Goal: Task Accomplishment & Management: Use online tool/utility

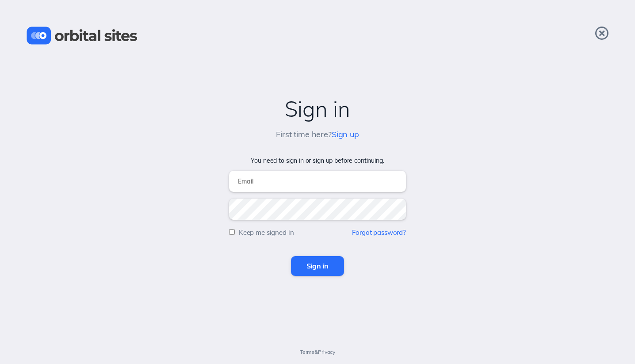
type input "[EMAIL_ADDRESS][DOMAIN_NAME]"
click at [325, 267] on input "Sign in" at bounding box center [317, 265] width 53 height 19
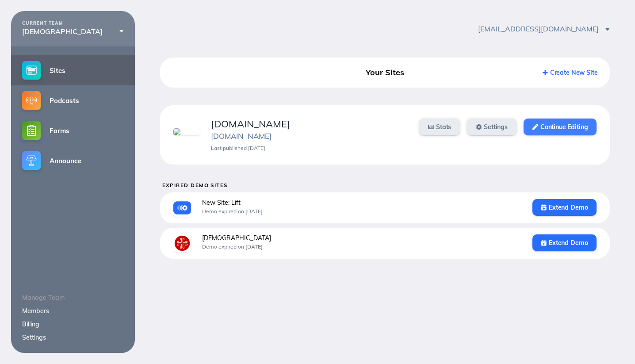
click at [558, 123] on link "Continue Editing" at bounding box center [559, 126] width 73 height 17
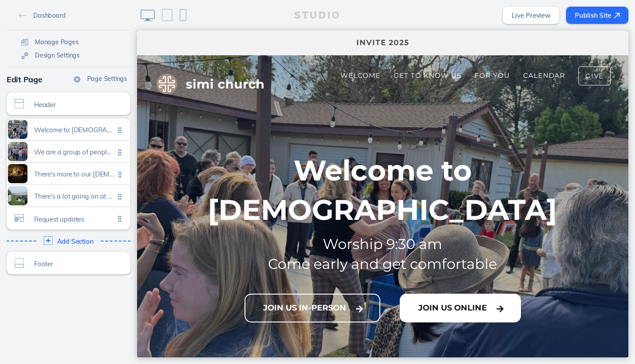
click at [451, 293] on button "Join Us Online" at bounding box center [459, 307] width 121 height 29
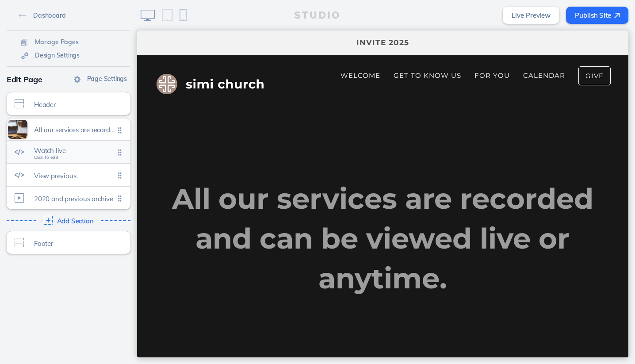
click at [84, 149] on span "Watch live" at bounding box center [74, 151] width 80 height 8
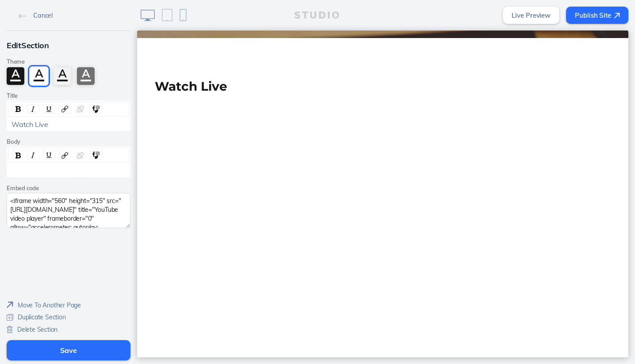
scroll to position [369, 0]
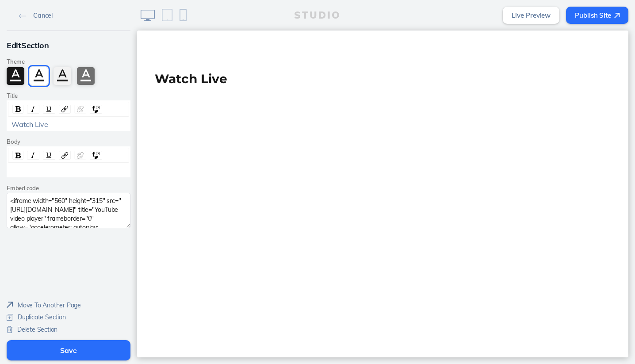
click at [53, 212] on textarea "<iframe width="560" height="315" src="https://www.youtube.com/embed/UBivZAa8yqo…" at bounding box center [69, 210] width 124 height 35
paste textarea "du1zrsqUy_8?si=FMDpJYbY1o3cAsCB"
type textarea "<iframe width="560" height="315" src="https://www.youtube.com/embed/du1zrsqUy_8…"
click at [69, 350] on button "Save" at bounding box center [69, 350] width 124 height 20
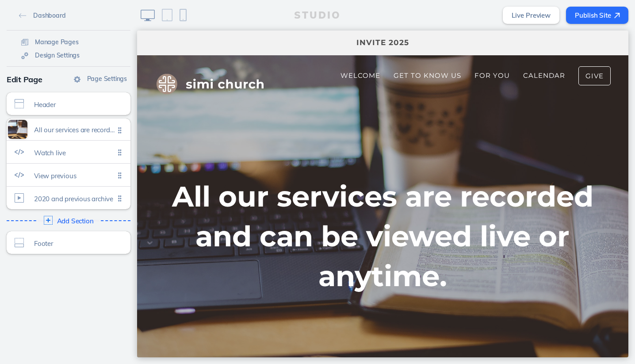
click at [599, 16] on button "Publish Site" at bounding box center [597, 15] width 62 height 17
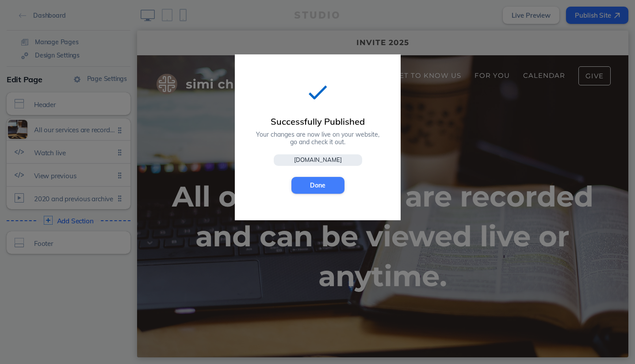
click at [319, 180] on button "Done" at bounding box center [317, 185] width 53 height 17
